Goal: Task Accomplishment & Management: Complete application form

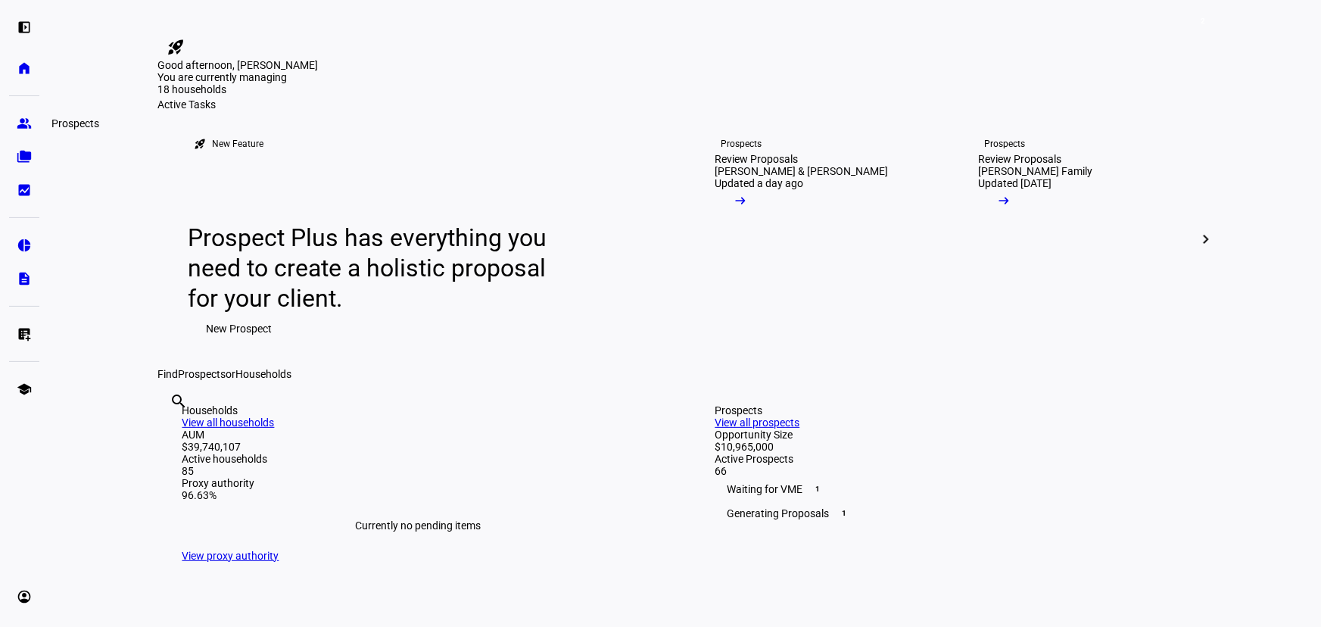
click at [24, 123] on eth-mat-symbol "group" at bounding box center [24, 123] width 15 height 15
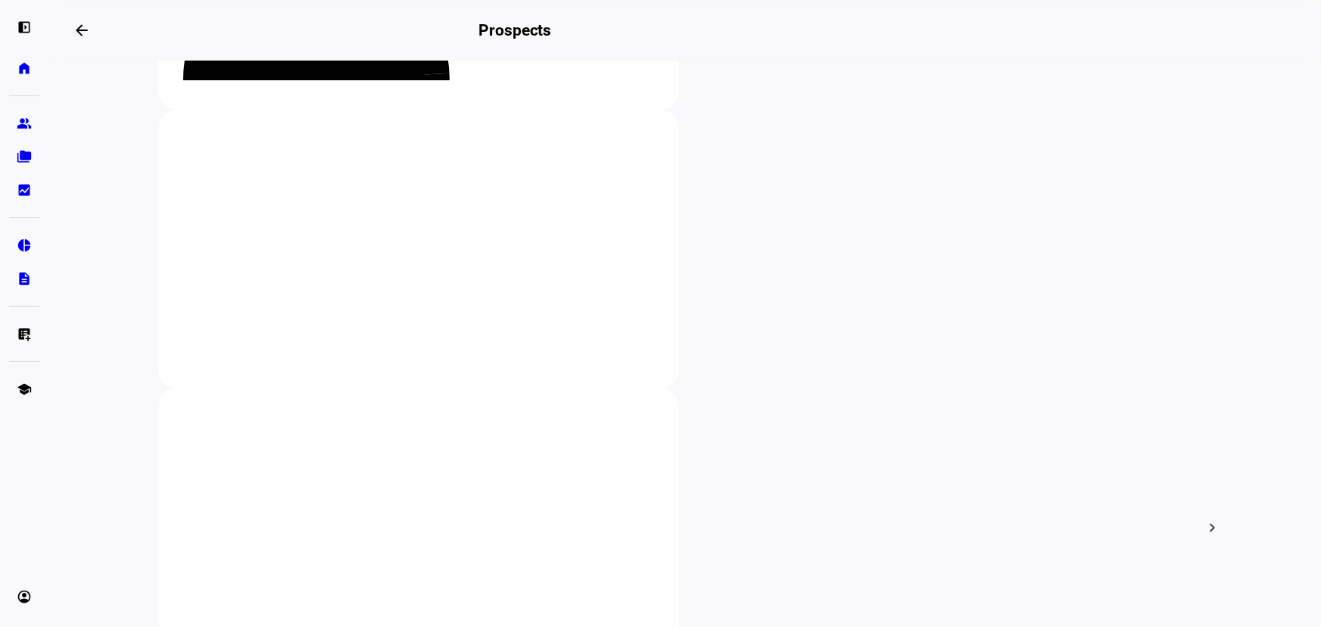
scroll to position [250, 0]
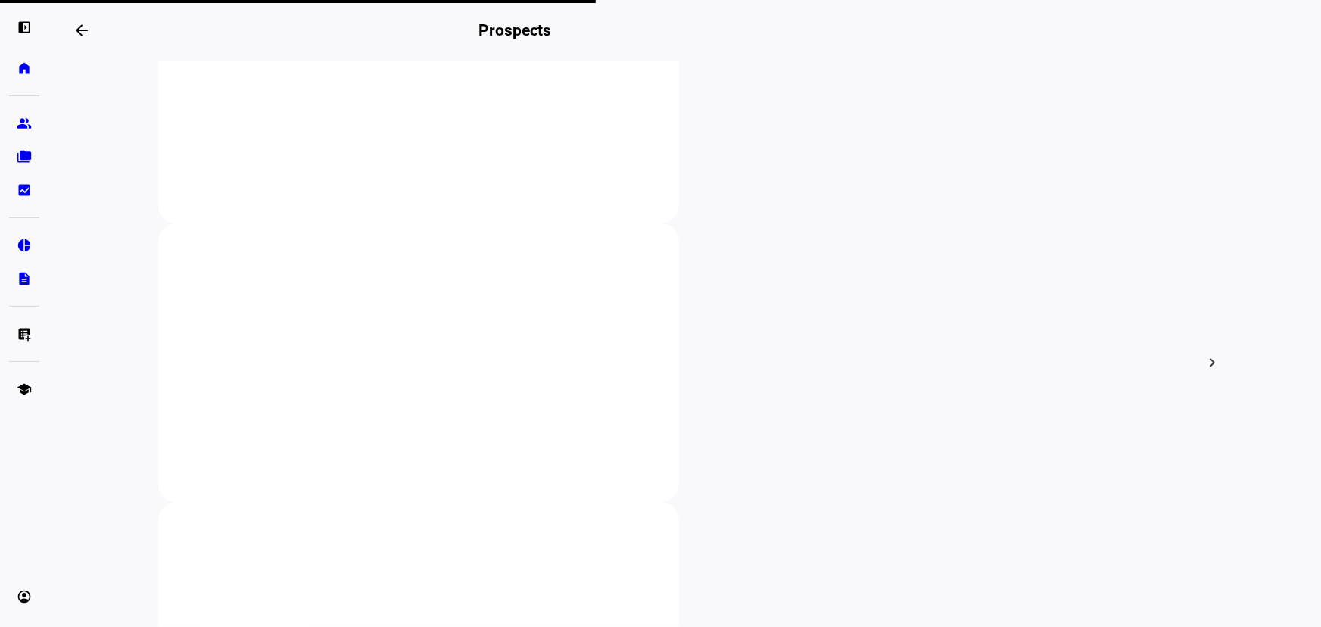
scroll to position [413, 0]
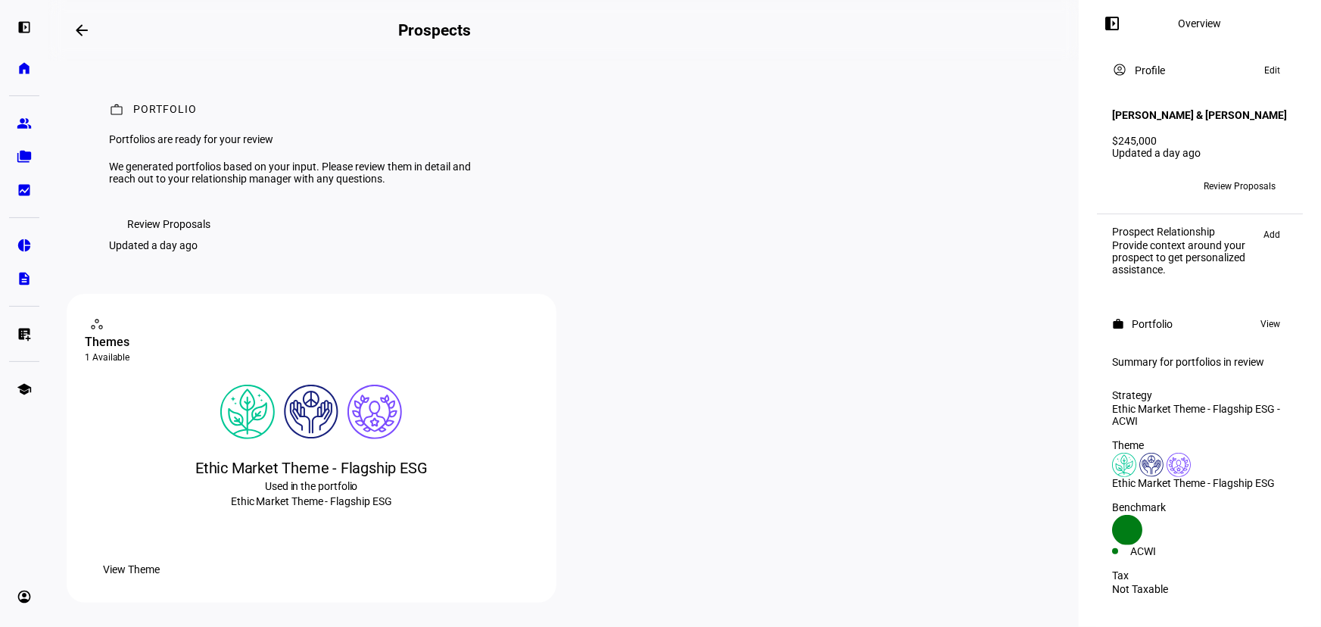
click at [1239, 174] on span "Review Proposals" at bounding box center [1240, 186] width 72 height 24
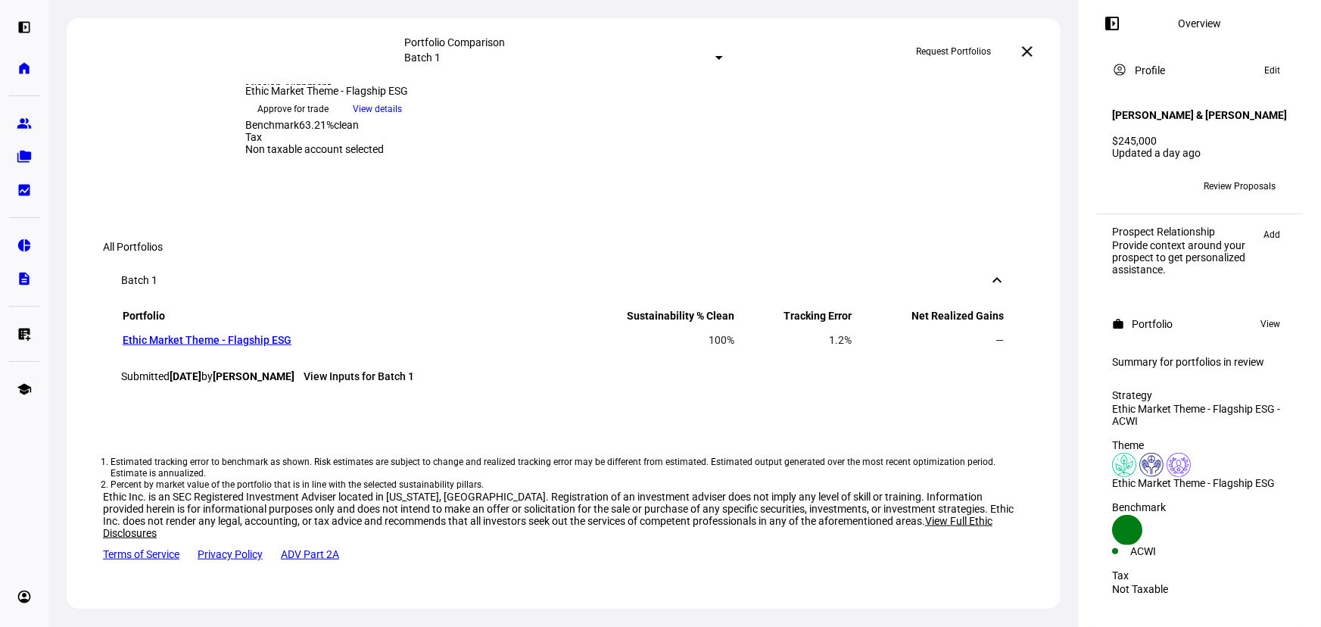
scroll to position [894, 0]
click at [329, 121] on span "Approve for trade" at bounding box center [293, 109] width 71 height 24
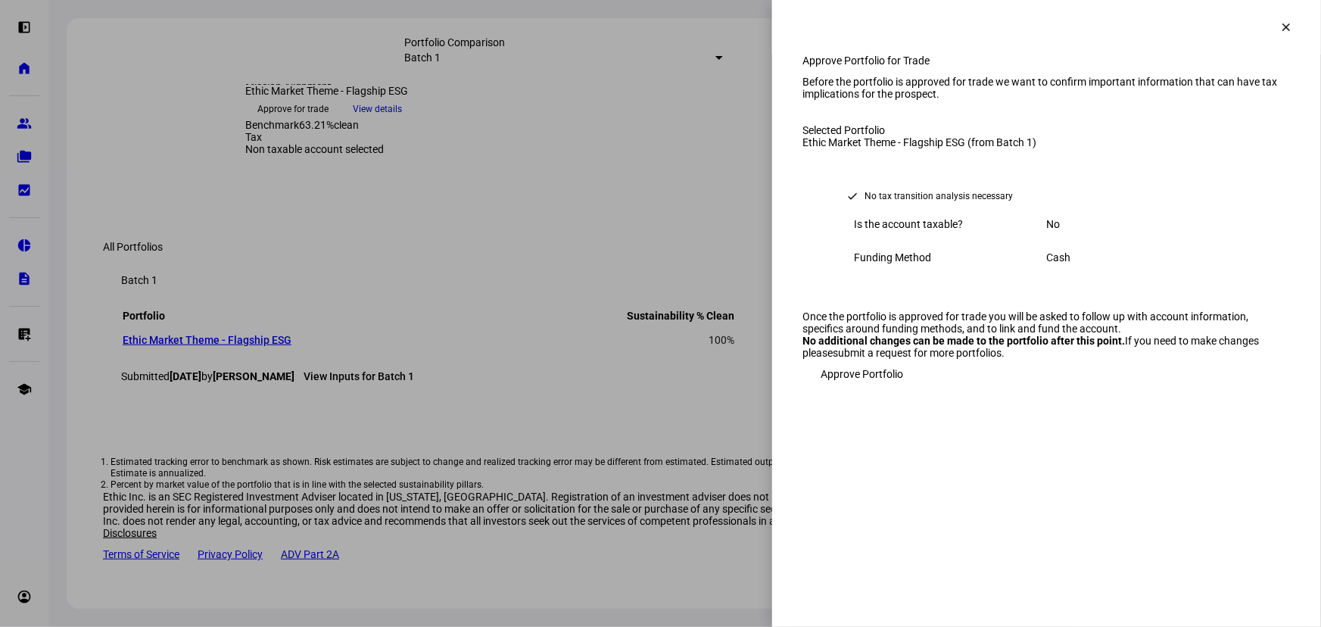
click at [744, 394] on div at bounding box center [660, 313] width 1321 height 627
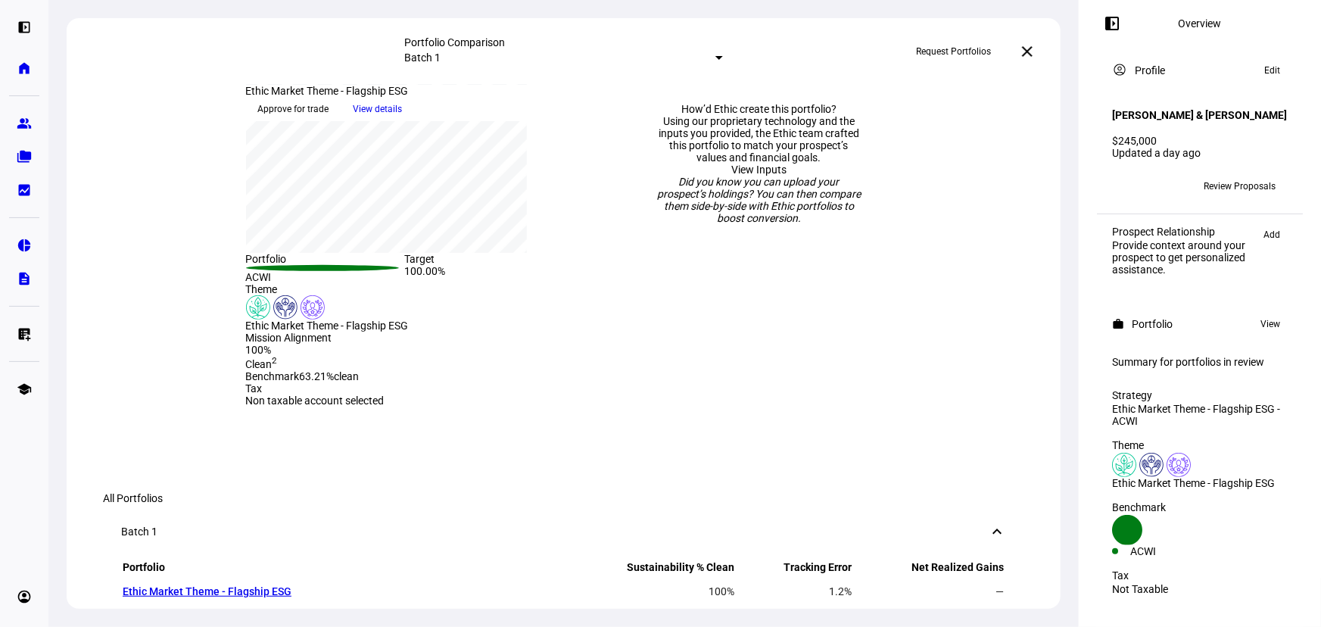
scroll to position [413, 0]
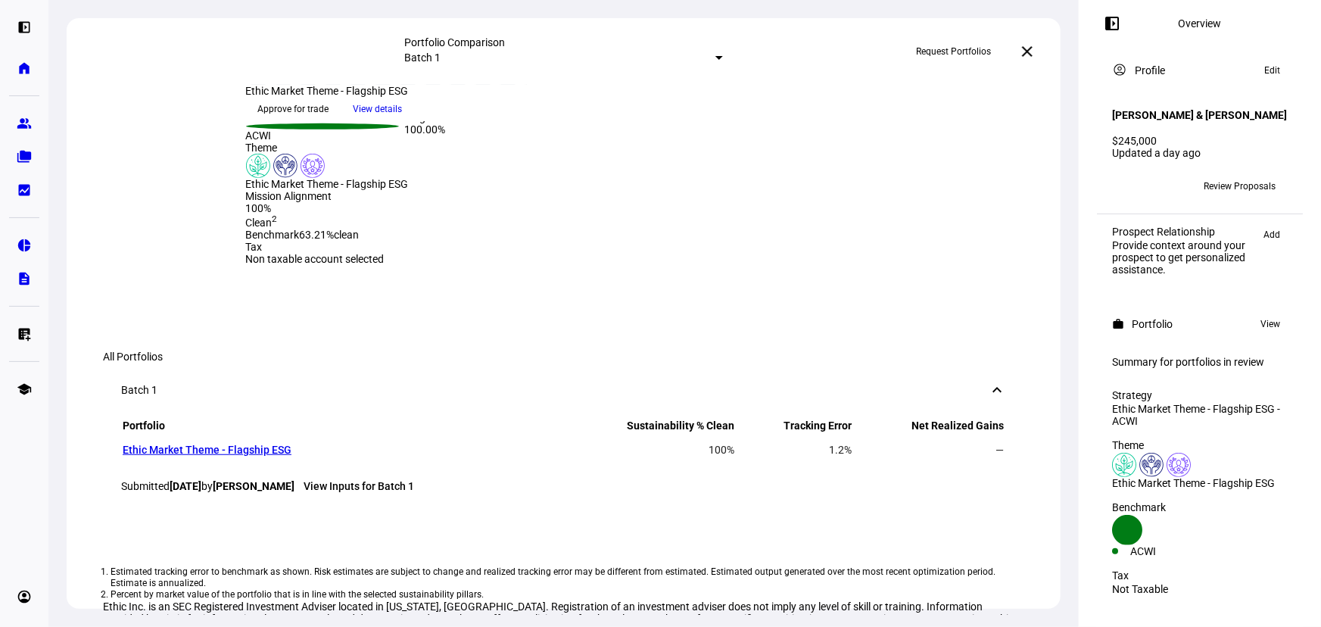
click at [403, 120] on span "View details" at bounding box center [378, 109] width 49 height 23
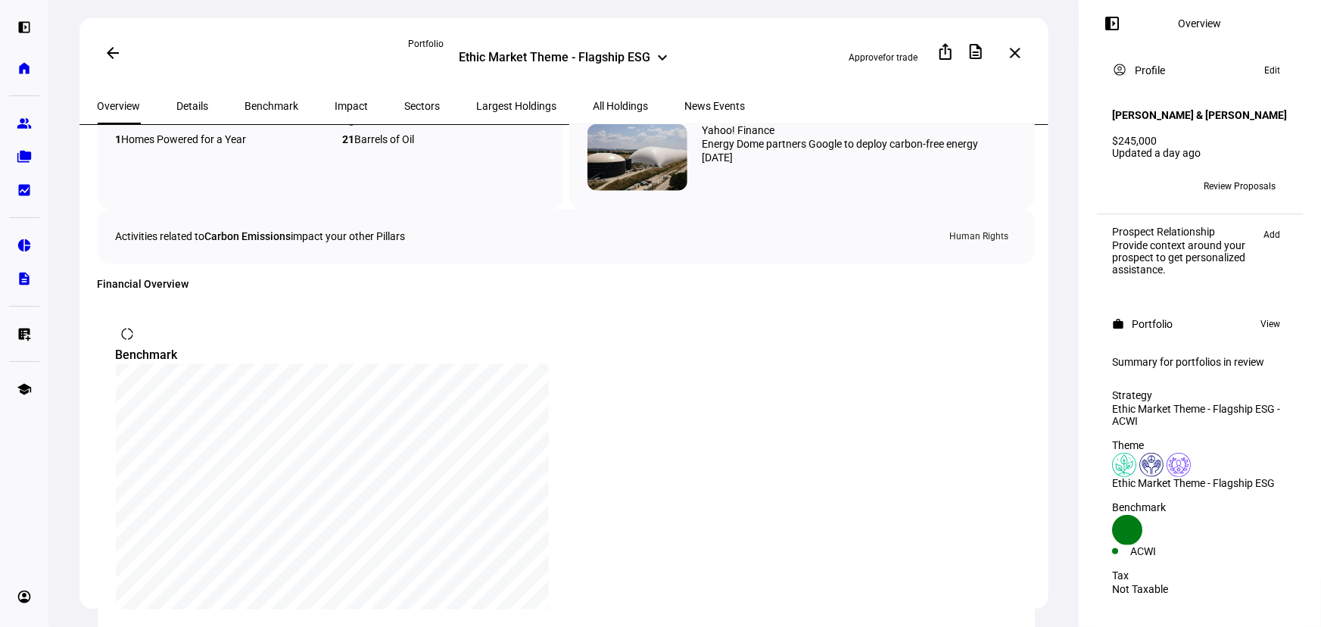
scroll to position [687, 0]
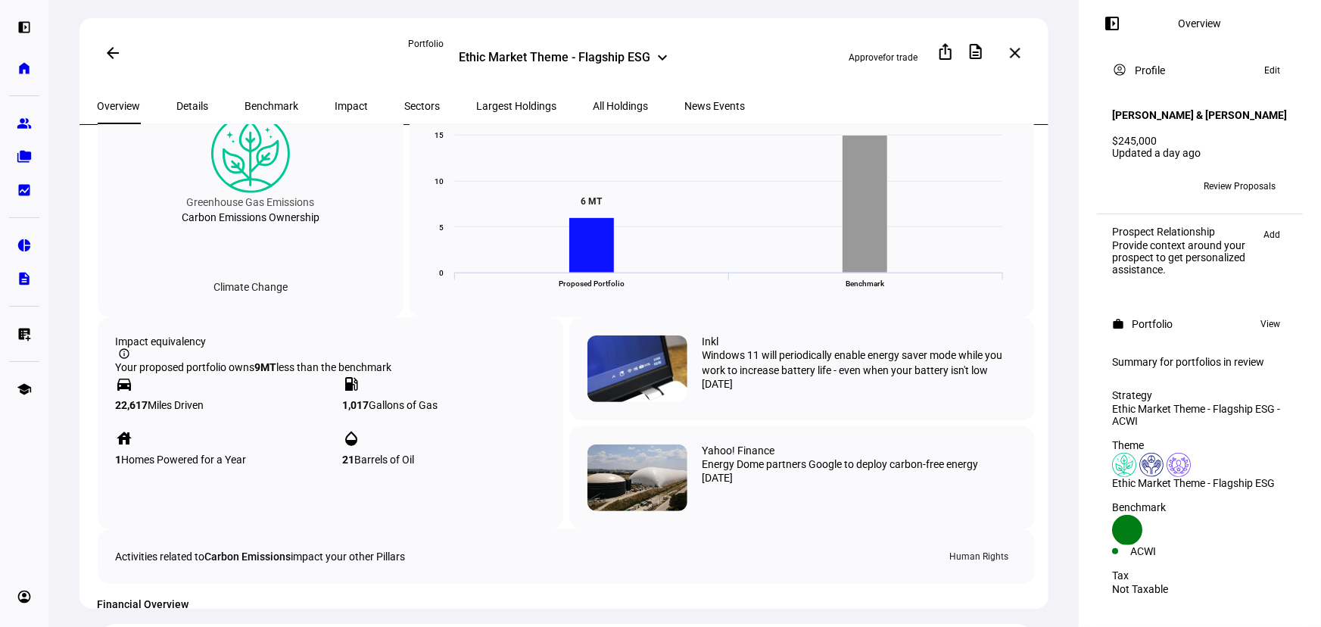
click at [177, 104] on span "Details" at bounding box center [193, 106] width 32 height 11
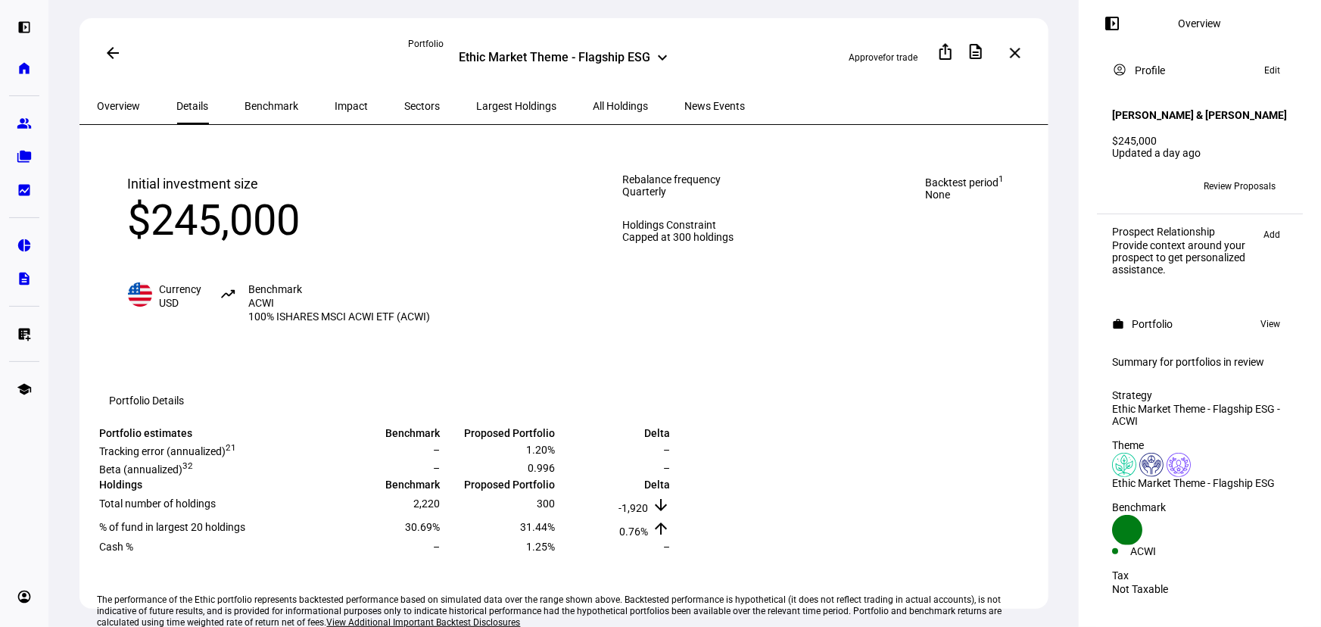
click at [335, 111] on span "Impact" at bounding box center [351, 106] width 33 height 36
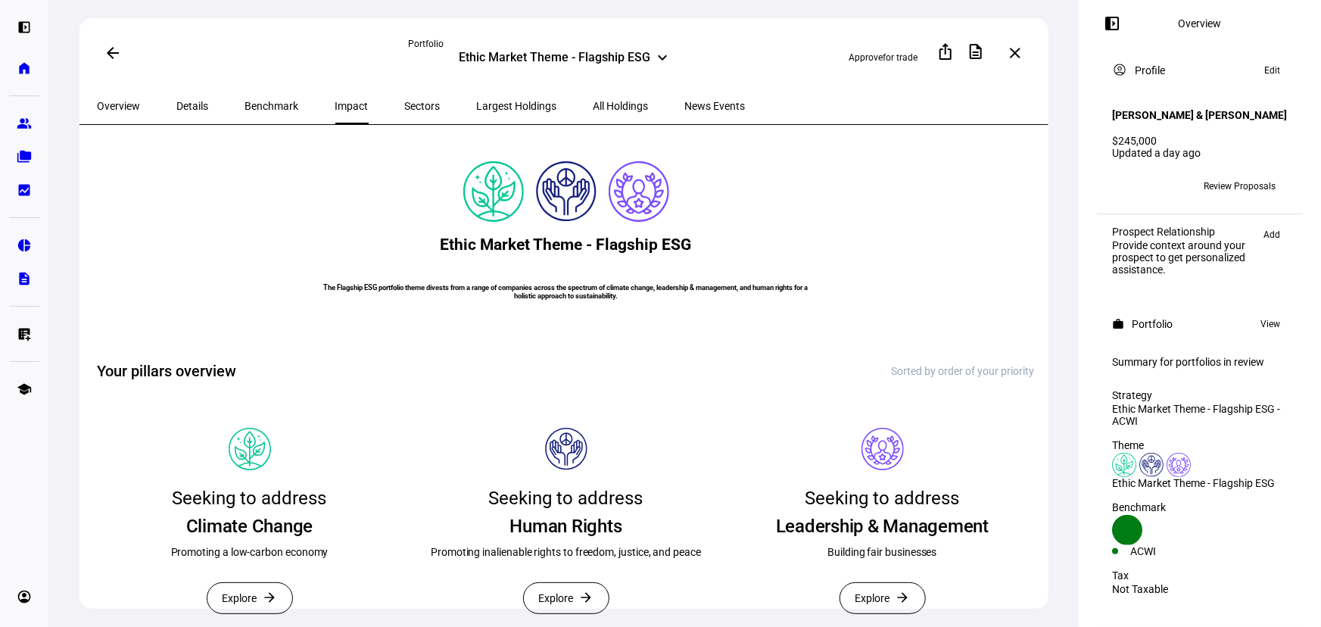
click at [863, 52] on span "Approve" at bounding box center [866, 57] width 34 height 11
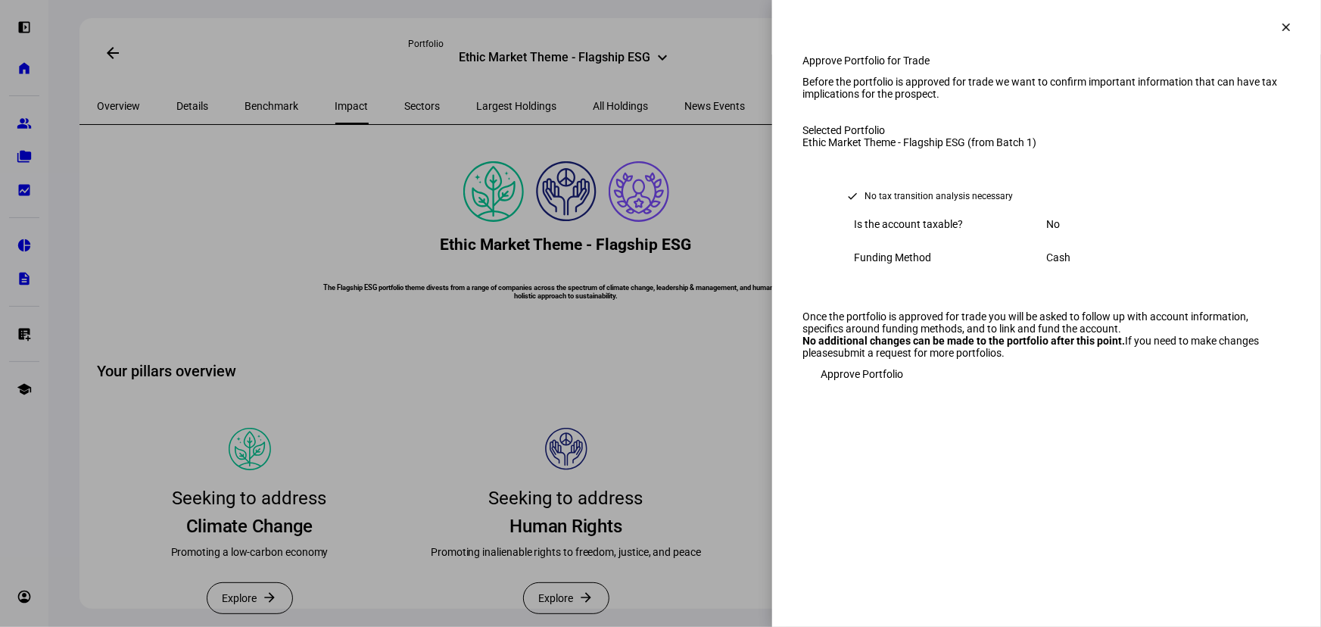
click at [844, 389] on span "Approve Portfolio" at bounding box center [862, 374] width 83 height 30
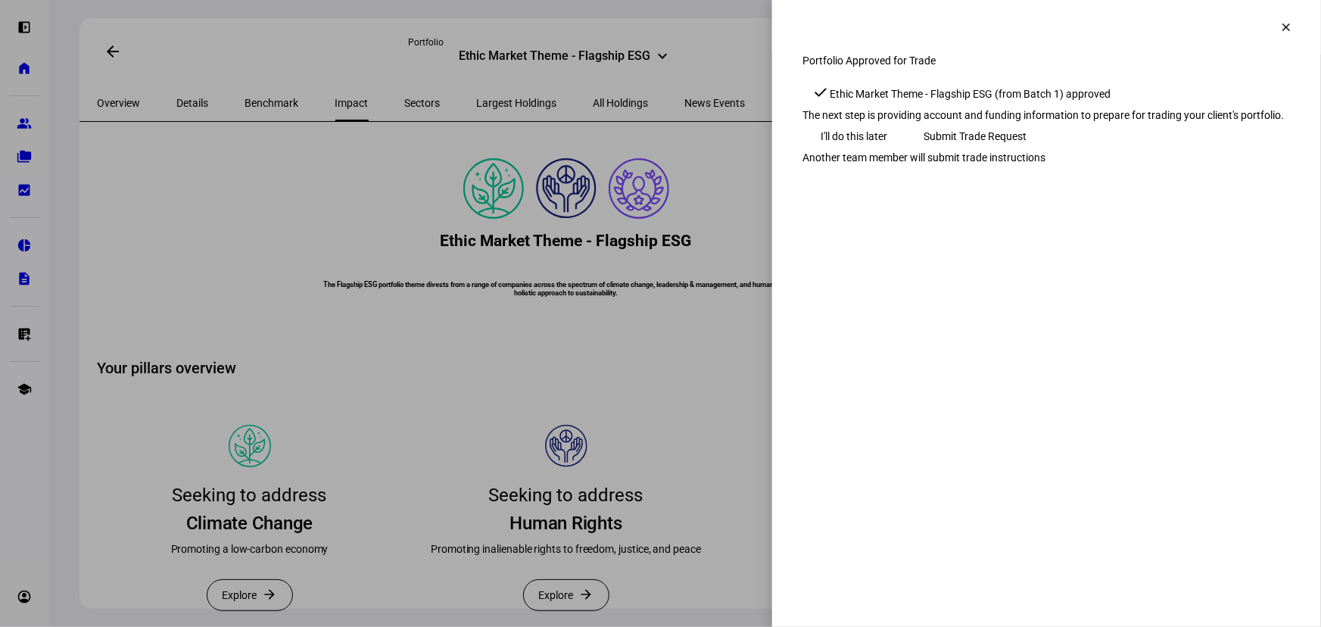
click at [1026, 151] on span "Submit Trade Request" at bounding box center [975, 136] width 103 height 30
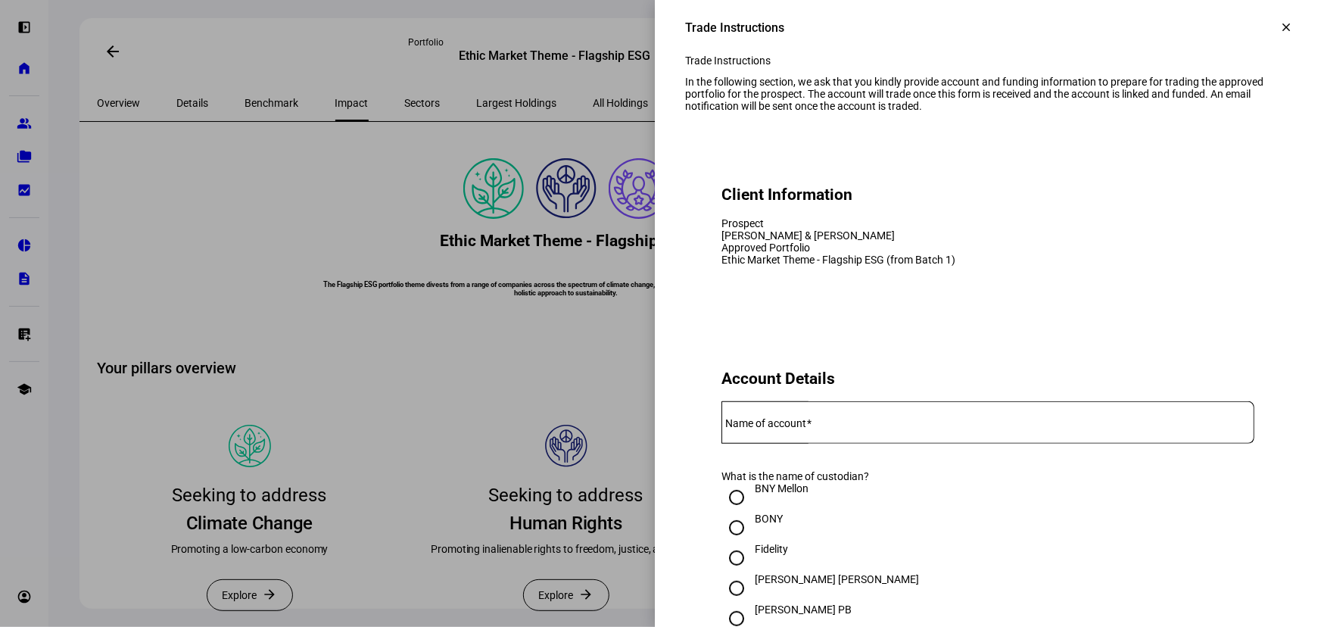
scroll to position [275, 0]
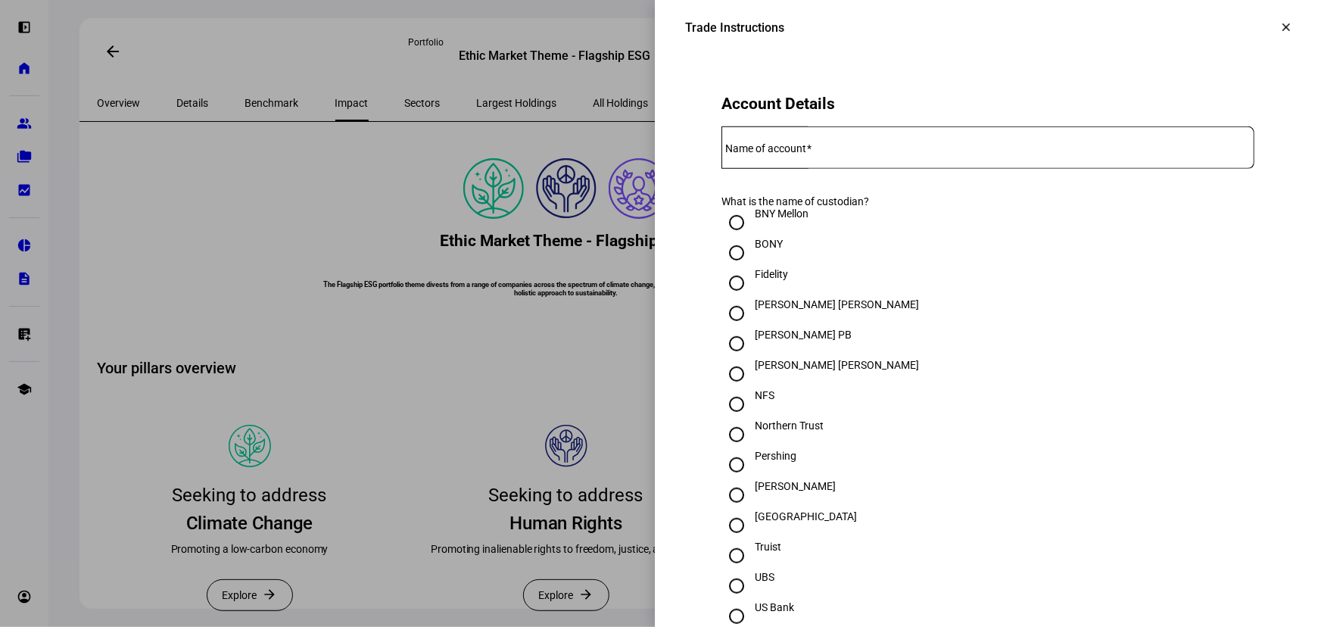
click at [858, 169] on div at bounding box center [987, 147] width 533 height 42
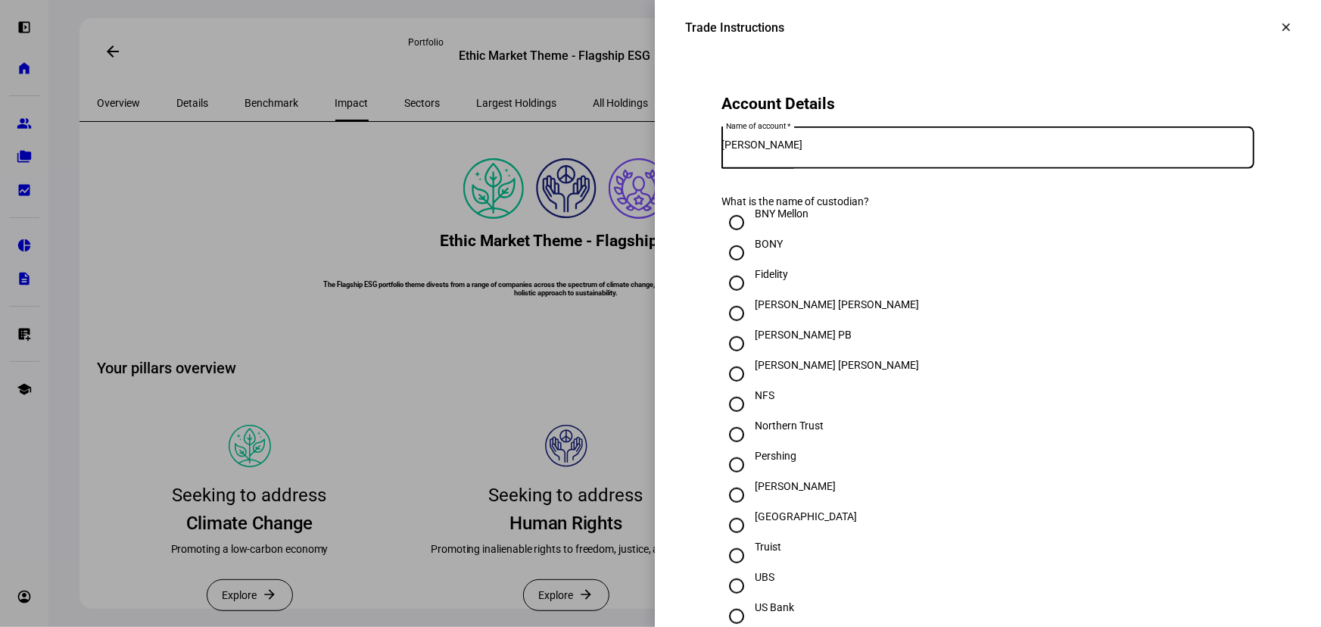
type input "[PERSON_NAME]"
click at [731, 298] on input "Fidelity" at bounding box center [736, 283] width 30 height 30
radio input "true"
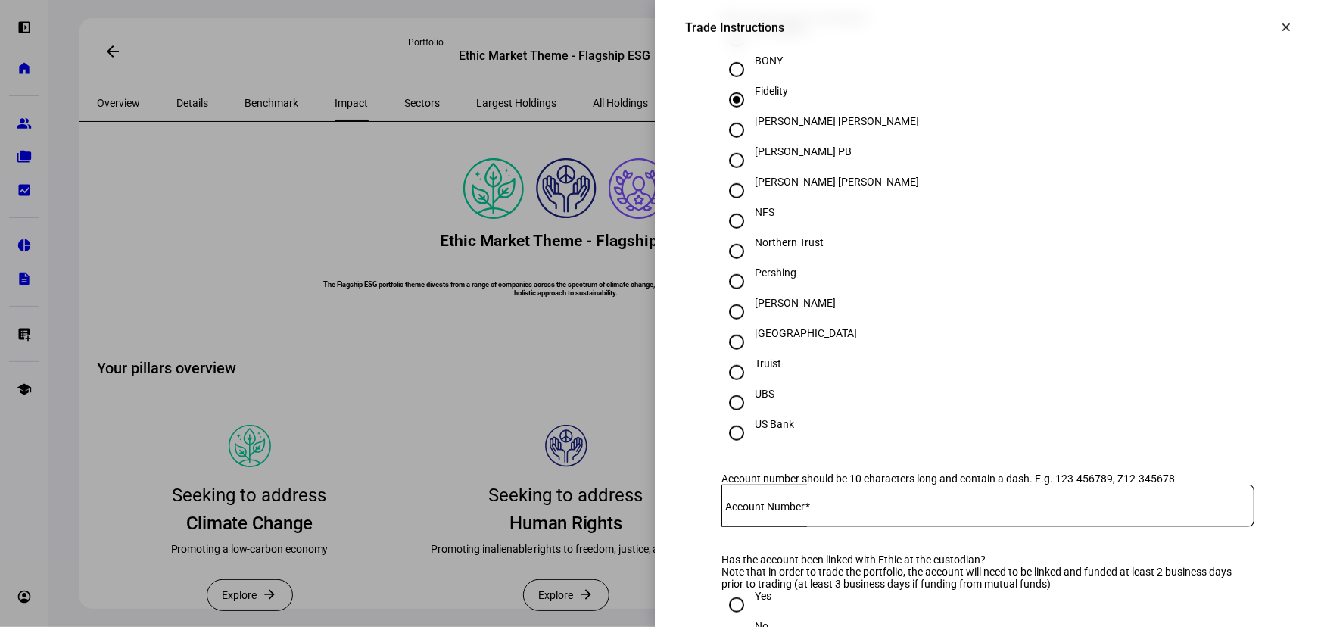
scroll to position [688, 0]
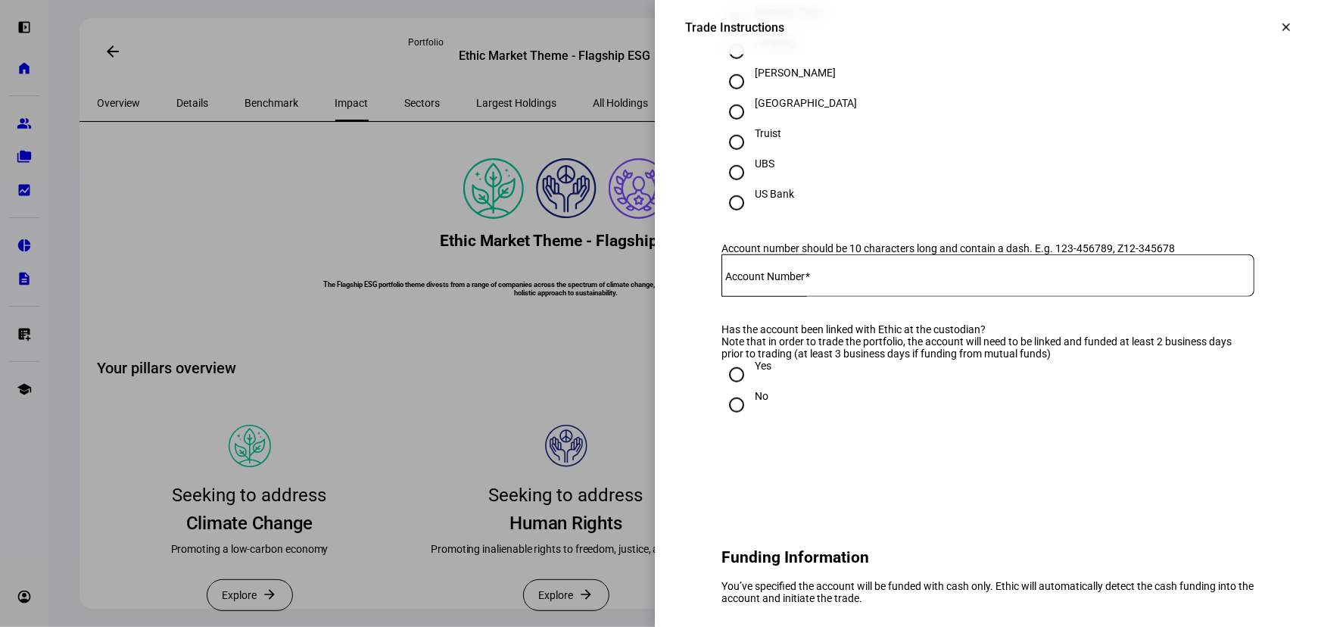
click at [777, 297] on div at bounding box center [987, 275] width 533 height 42
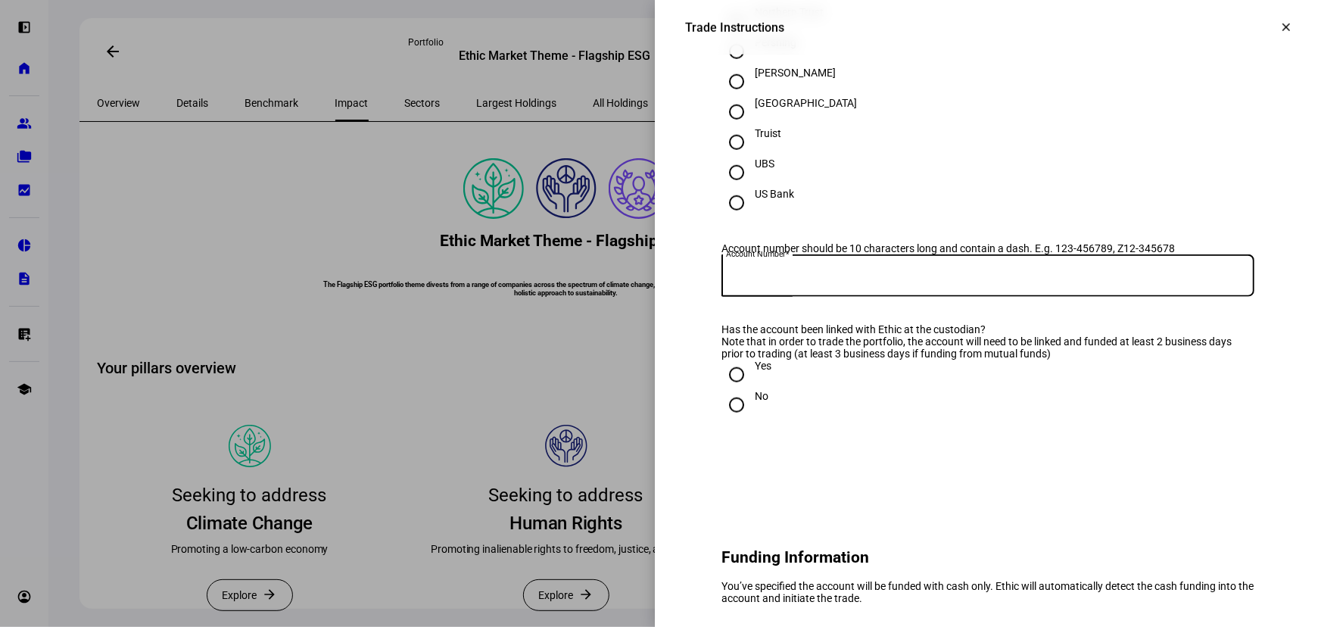
paste input "656-612909"
type input "656-612909"
click at [755, 372] on div "Yes" at bounding box center [763, 366] width 17 height 12
click at [744, 390] on input "Yes" at bounding box center [736, 375] width 30 height 30
radio input "true"
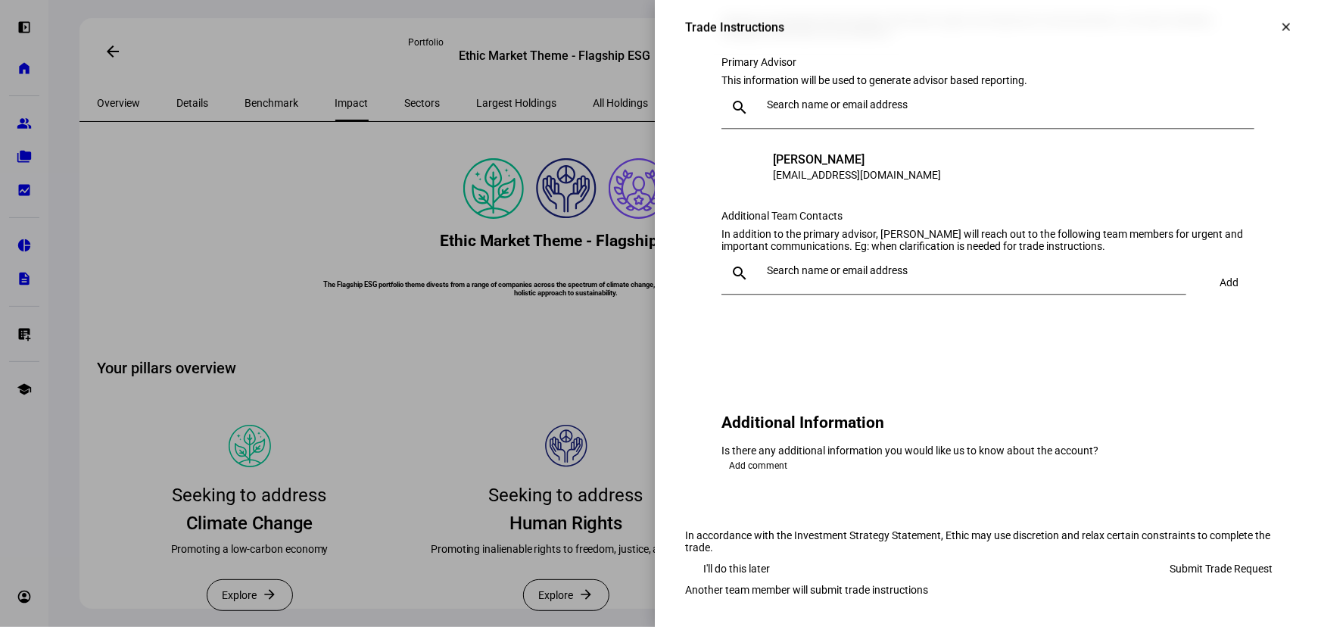
scroll to position [1609, 0]
click at [1216, 554] on span "Submit Trade Request" at bounding box center [1221, 569] width 103 height 30
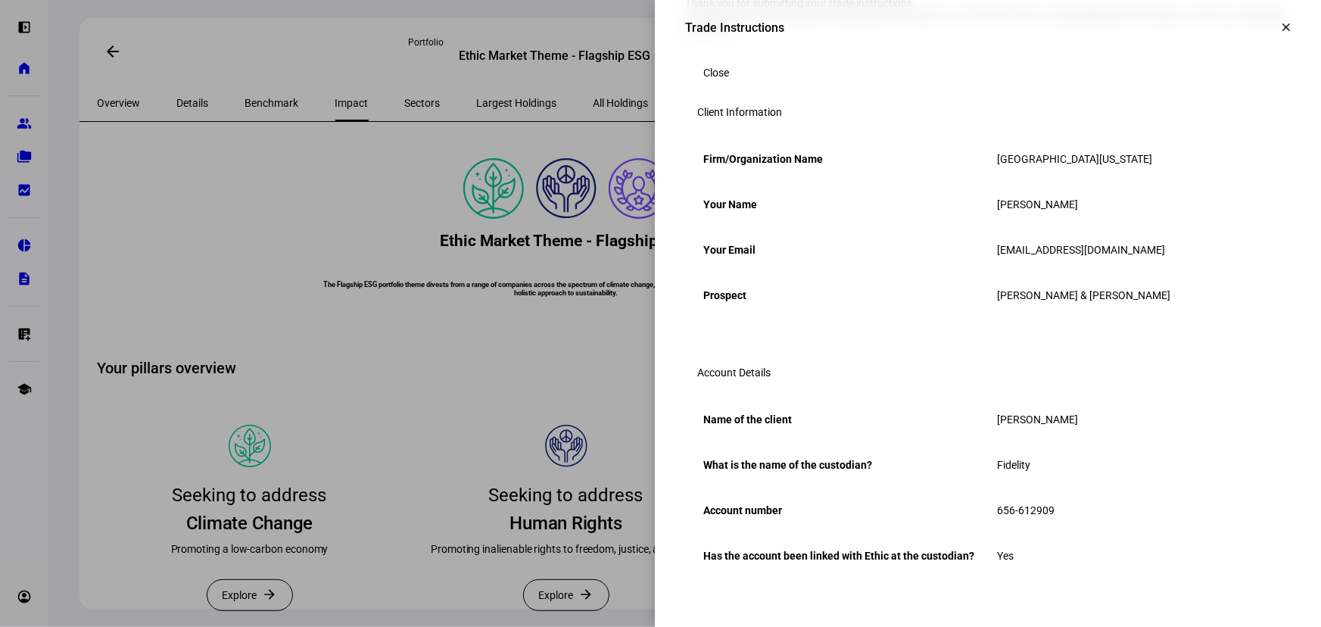
scroll to position [0, 0]
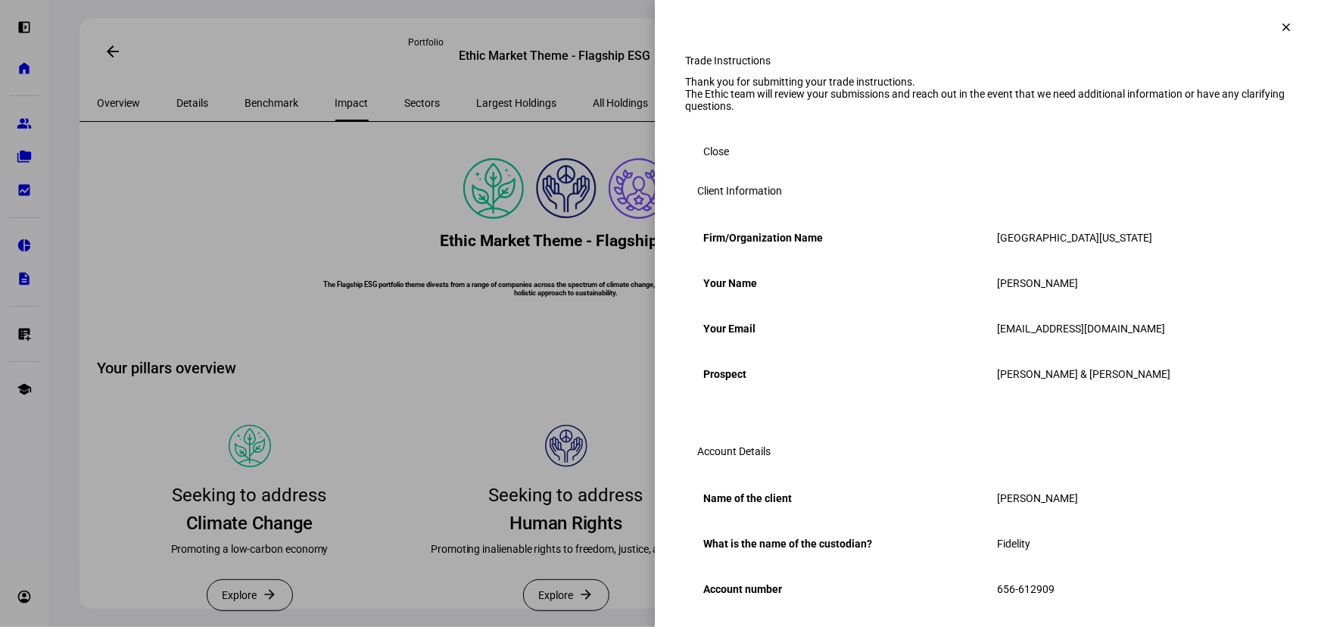
click at [706, 167] on span "Close" at bounding box center [716, 151] width 26 height 30
